Goal: Find specific fact: Find specific fact

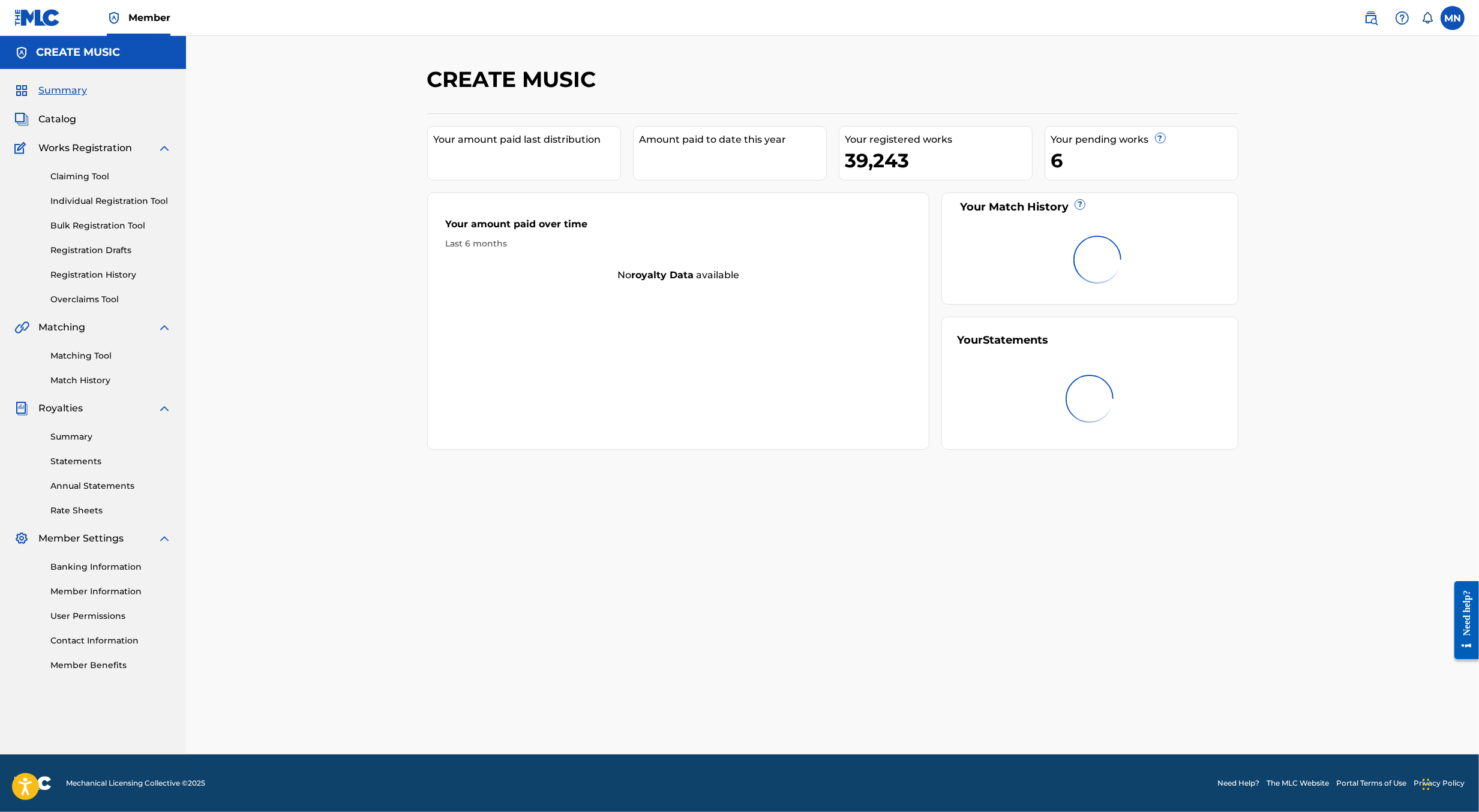
click at [1362, 16] on link at bounding box center [1371, 18] width 24 height 24
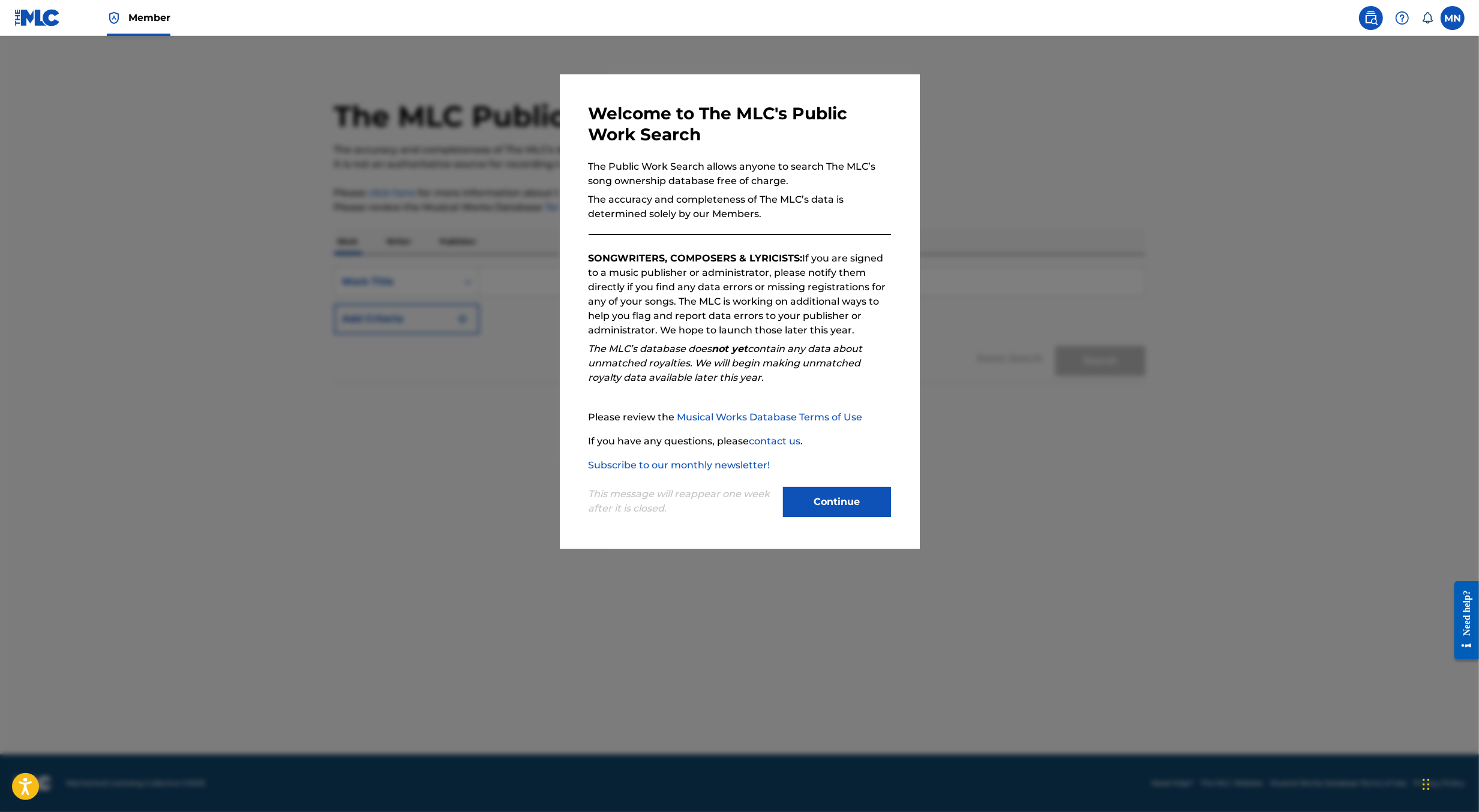
click at [840, 502] on button "Continue" at bounding box center [837, 502] width 108 height 30
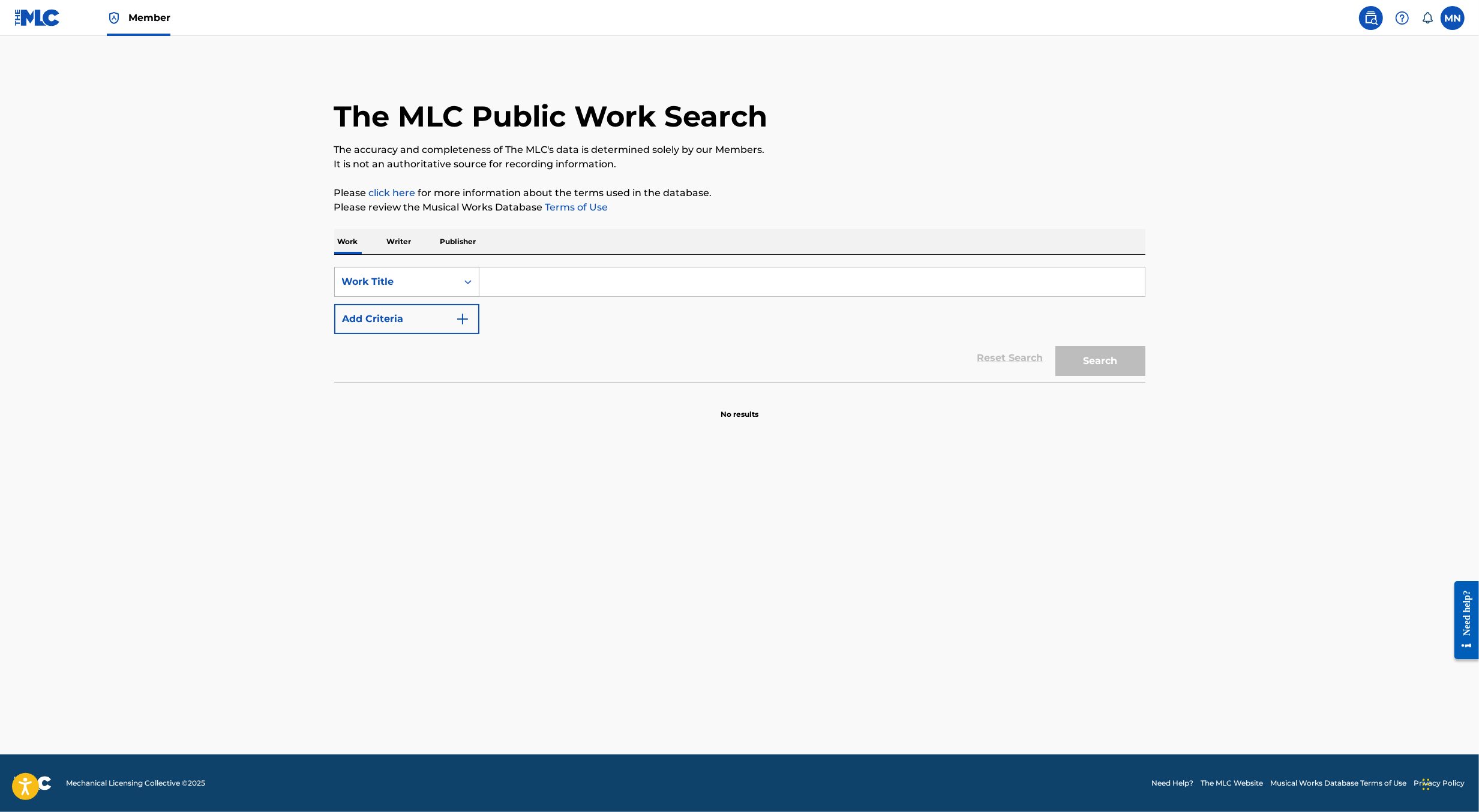
click at [452, 290] on div "Work Title" at bounding box center [396, 282] width 123 height 23
click at [446, 304] on div "MLC Song Code" at bounding box center [407, 313] width 144 height 30
click at [490, 290] on input "Search Form" at bounding box center [812, 281] width 666 height 29
paste input "DB9MCU"
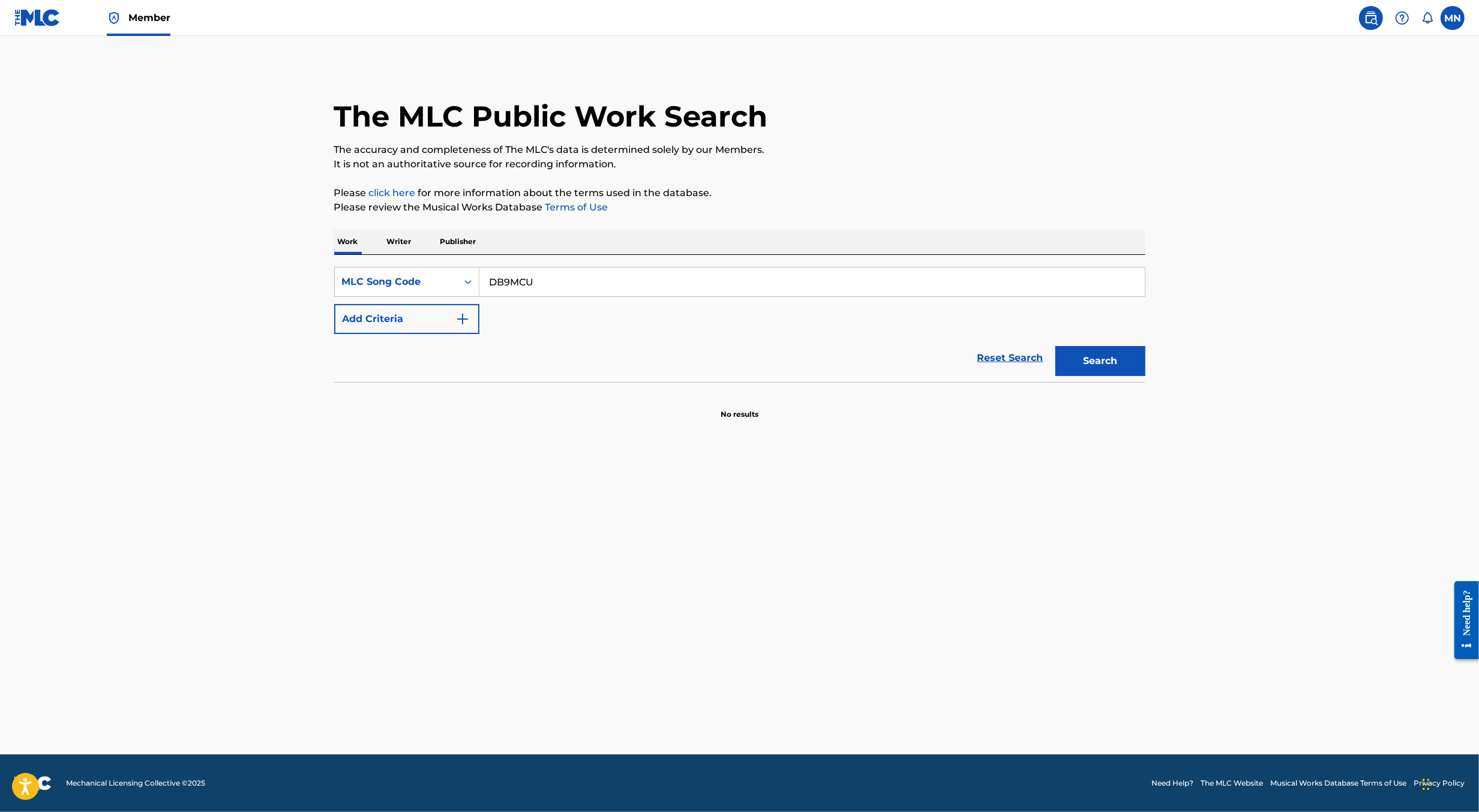
type input "DB9MCU"
click at [1055, 346] on button "Search" at bounding box center [1100, 361] width 90 height 30
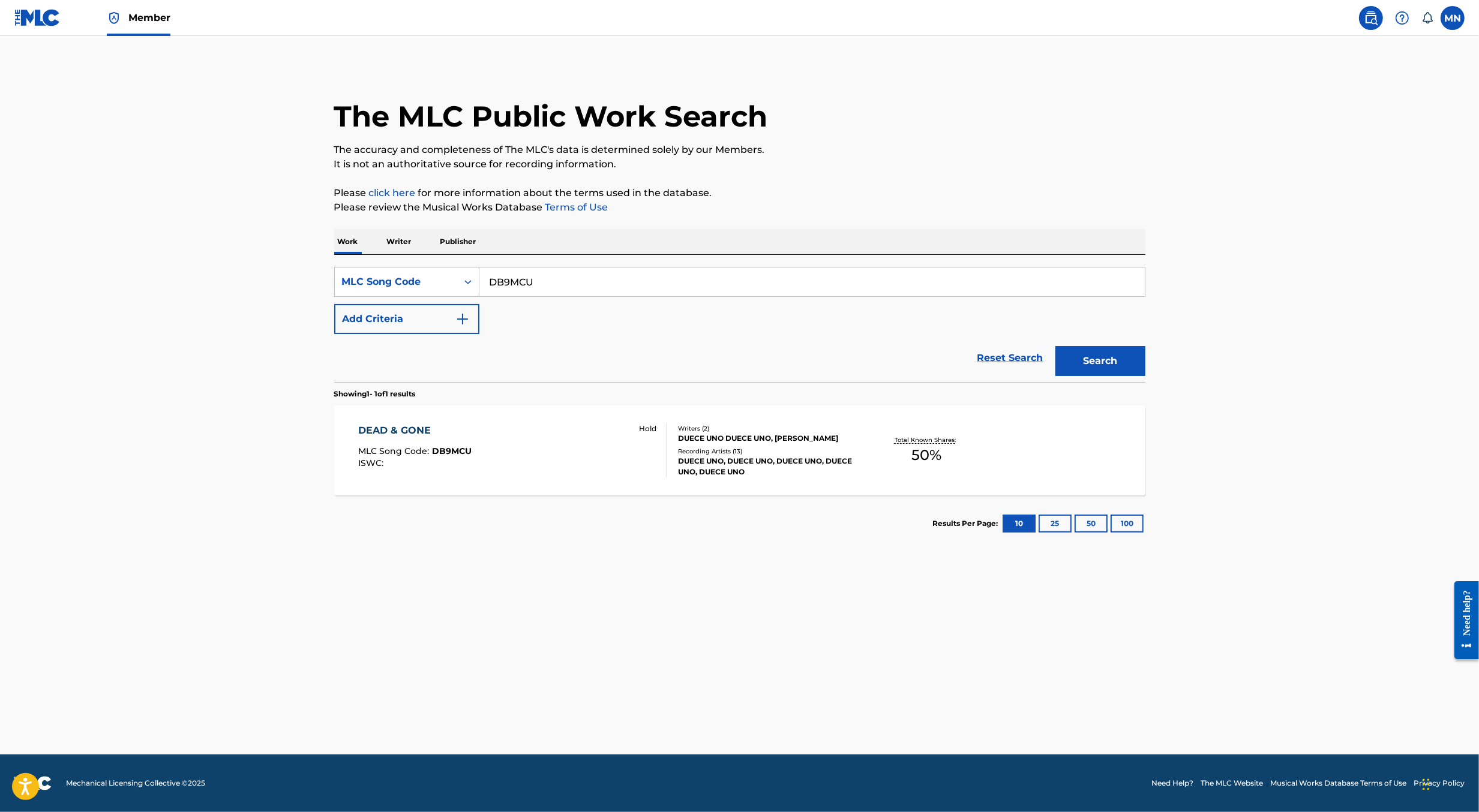
click at [540, 445] on div "DEAD & GONE MLC Song Code : DB9MCU ISWC : Hold" at bounding box center [511, 450] width 308 height 54
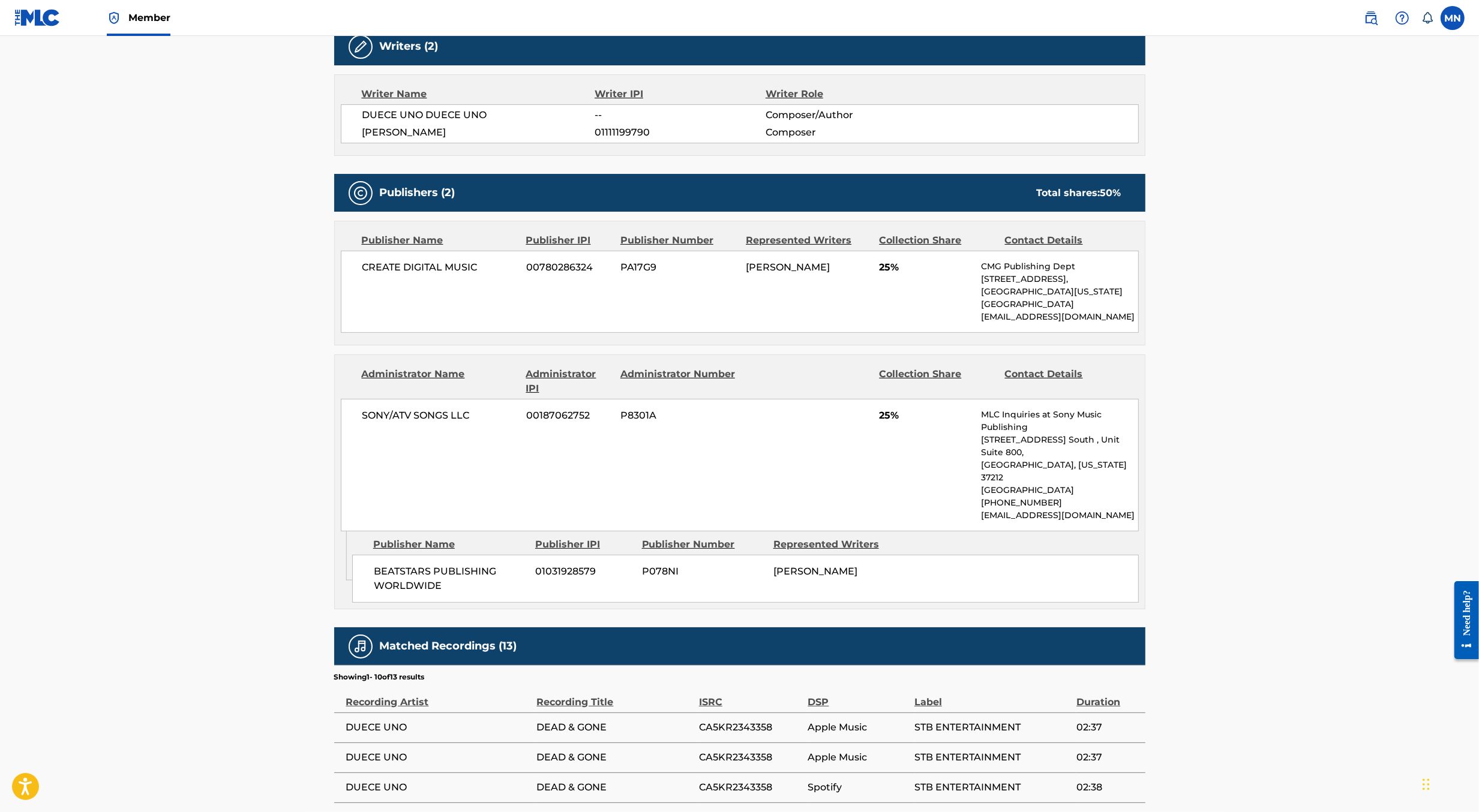
scroll to position [187, 0]
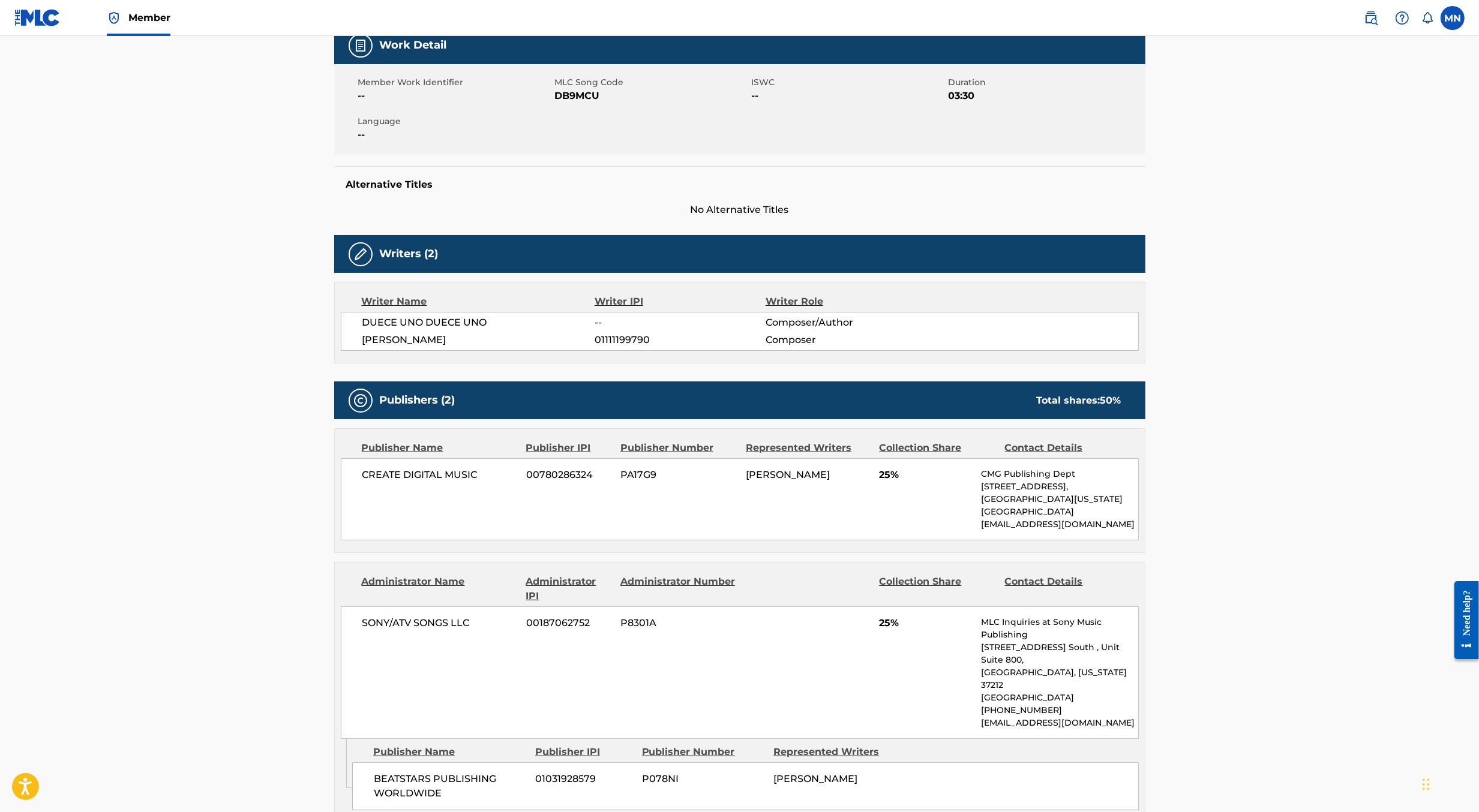
click at [830, 472] on span "[PERSON_NAME]" at bounding box center [787, 474] width 84 height 11
copy span "SKAREDNOV"
